Goal: Information Seeking & Learning: Check status

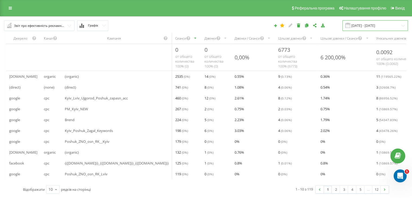
click at [359, 24] on input "[DATE] - [DATE]" at bounding box center [376, 25] width 66 height 11
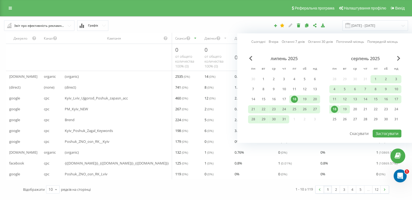
click at [343, 108] on div "19" at bounding box center [344, 109] width 7 height 7
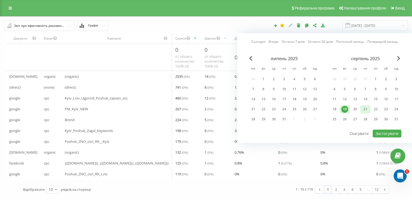
click at [365, 108] on div "21" at bounding box center [365, 109] width 7 height 7
click at [387, 131] on button "Застосувати" at bounding box center [387, 134] width 29 height 8
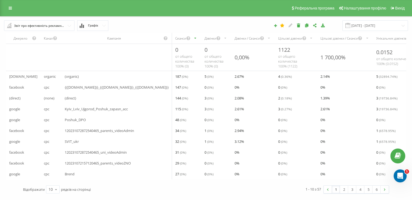
click at [205, 37] on div "Дзвінки" at bounding box center [211, 38] width 12 height 5
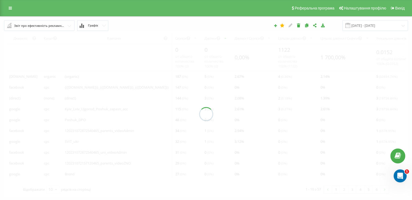
click at [181, 38] on div at bounding box center [206, 114] width 404 height 166
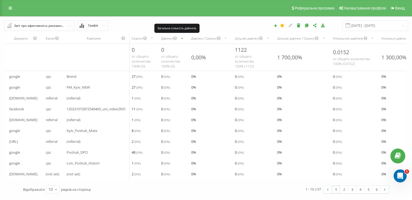
click at [178, 39] on icon "scrollable content" at bounding box center [175, 38] width 5 height 7
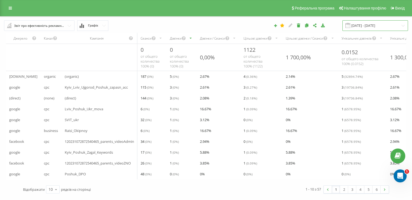
click at [370, 28] on input "[DATE] - [DATE]" at bounding box center [376, 25] width 66 height 11
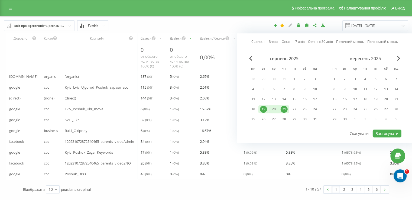
click at [268, 110] on div "19" at bounding box center [264, 109] width 10 height 8
click at [272, 110] on div "20" at bounding box center [273, 109] width 7 height 7
click at [276, 109] on div "20" at bounding box center [273, 109] width 7 height 7
click at [379, 133] on button "Застосувати" at bounding box center [387, 134] width 29 height 8
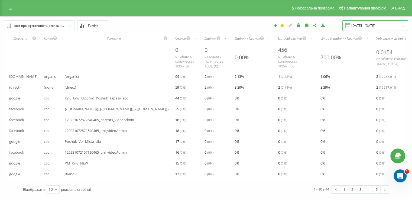
click at [372, 26] on input "[DATE] - [DATE]" at bounding box center [376, 25] width 66 height 11
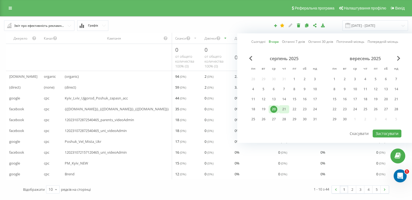
click at [285, 110] on div "21" at bounding box center [284, 109] width 7 height 7
click at [386, 132] on button "Застосувати" at bounding box center [387, 134] width 29 height 8
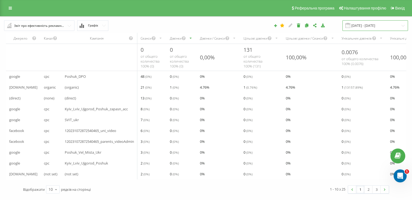
click at [360, 28] on input "[DATE] - [DATE]" at bounding box center [376, 25] width 66 height 11
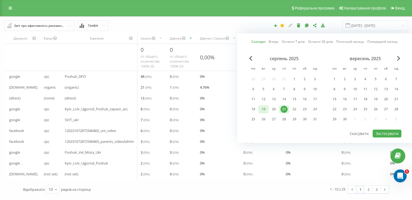
click at [267, 110] on div "19" at bounding box center [264, 109] width 10 height 8
click at [386, 130] on button "Застосувати" at bounding box center [387, 134] width 29 height 8
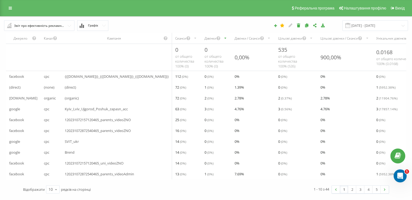
click at [201, 37] on div "Дзвінки" at bounding box center [216, 38] width 30 height 11
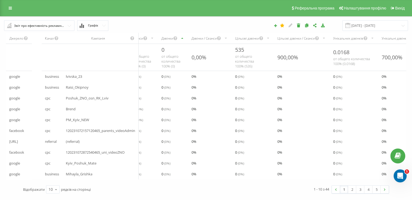
click at [173, 37] on div "Дзвінки" at bounding box center [168, 38] width 12 height 5
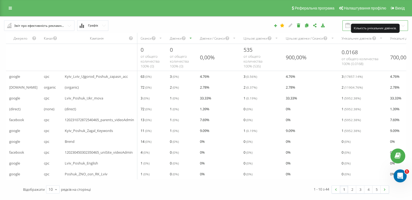
click at [374, 23] on input "[DATE] - [DATE]" at bounding box center [376, 25] width 66 height 11
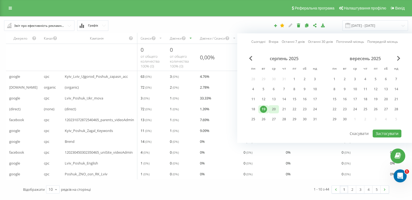
click at [270, 110] on div "20" at bounding box center [273, 109] width 7 height 7
click at [378, 133] on button "Застосувати" at bounding box center [387, 134] width 29 height 8
type input "[DATE] - [DATE]"
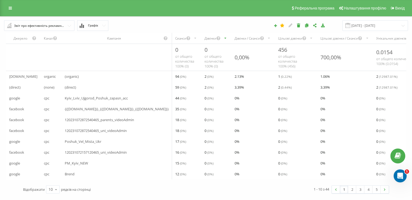
click at [205, 38] on div "Дзвінки" at bounding box center [211, 38] width 12 height 5
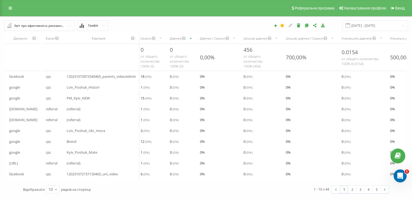
click at [176, 38] on div "Дзвінки" at bounding box center [176, 38] width 12 height 5
